Goal: Check status

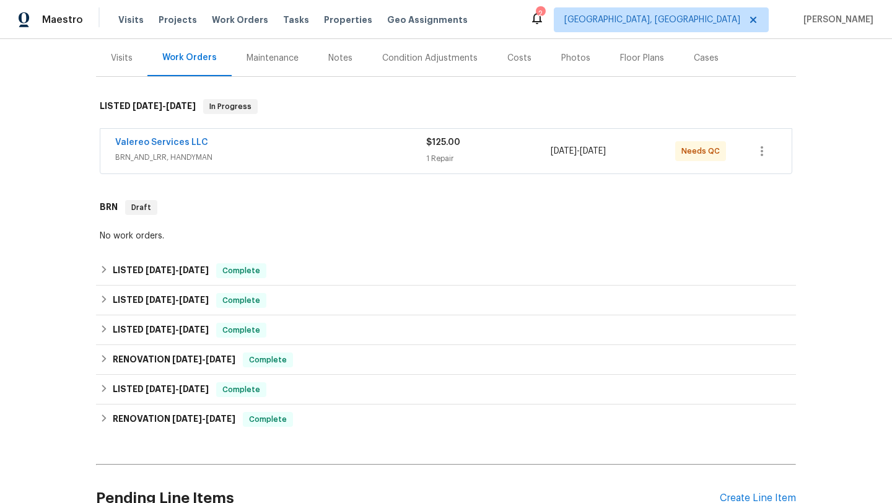
scroll to position [146, 0]
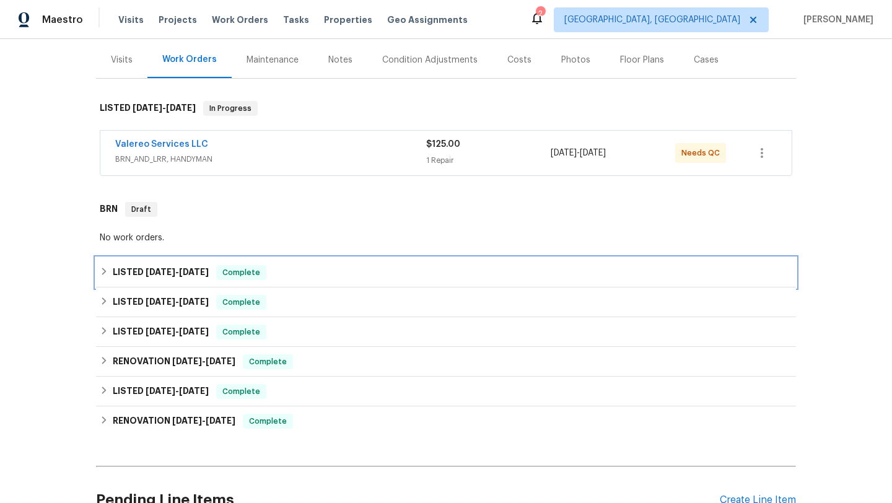
click at [149, 274] on span "[DATE]" at bounding box center [161, 272] width 30 height 9
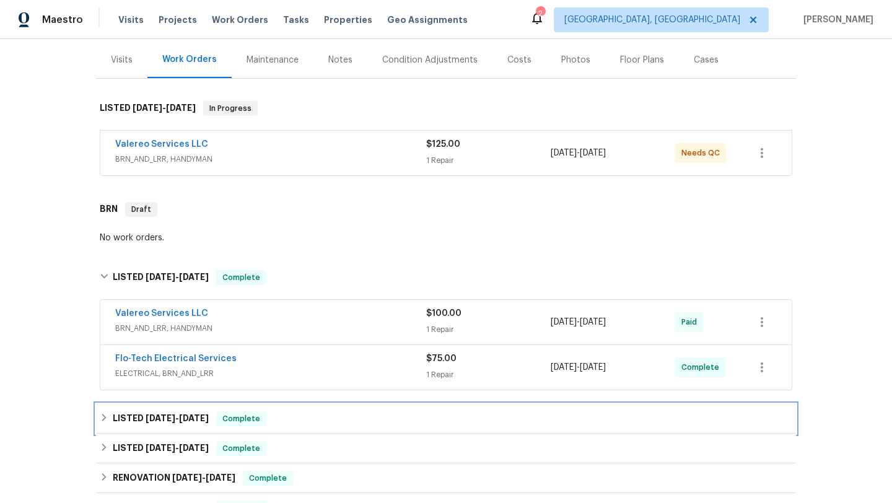
click at [134, 421] on h6 "LISTED [DATE] - [DATE]" at bounding box center [161, 418] width 96 height 15
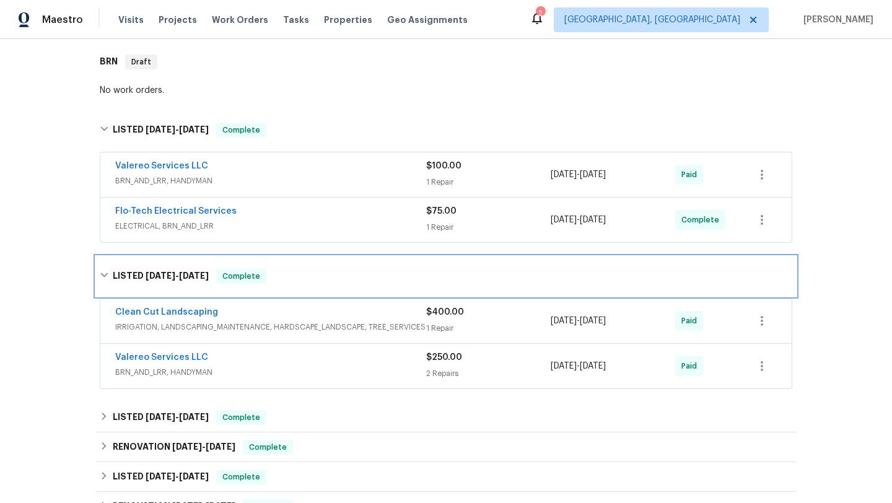
scroll to position [294, 0]
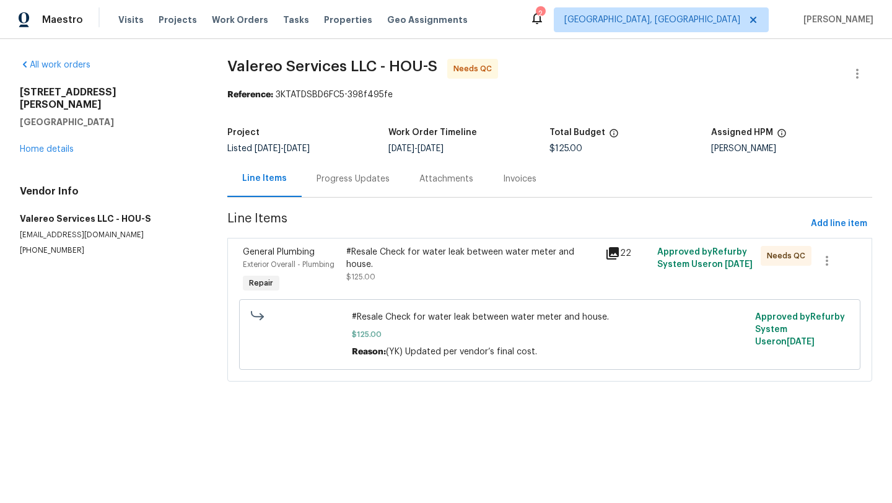
click at [372, 180] on div "Progress Updates" at bounding box center [352, 179] width 73 height 12
